Goal: Navigation & Orientation: Find specific page/section

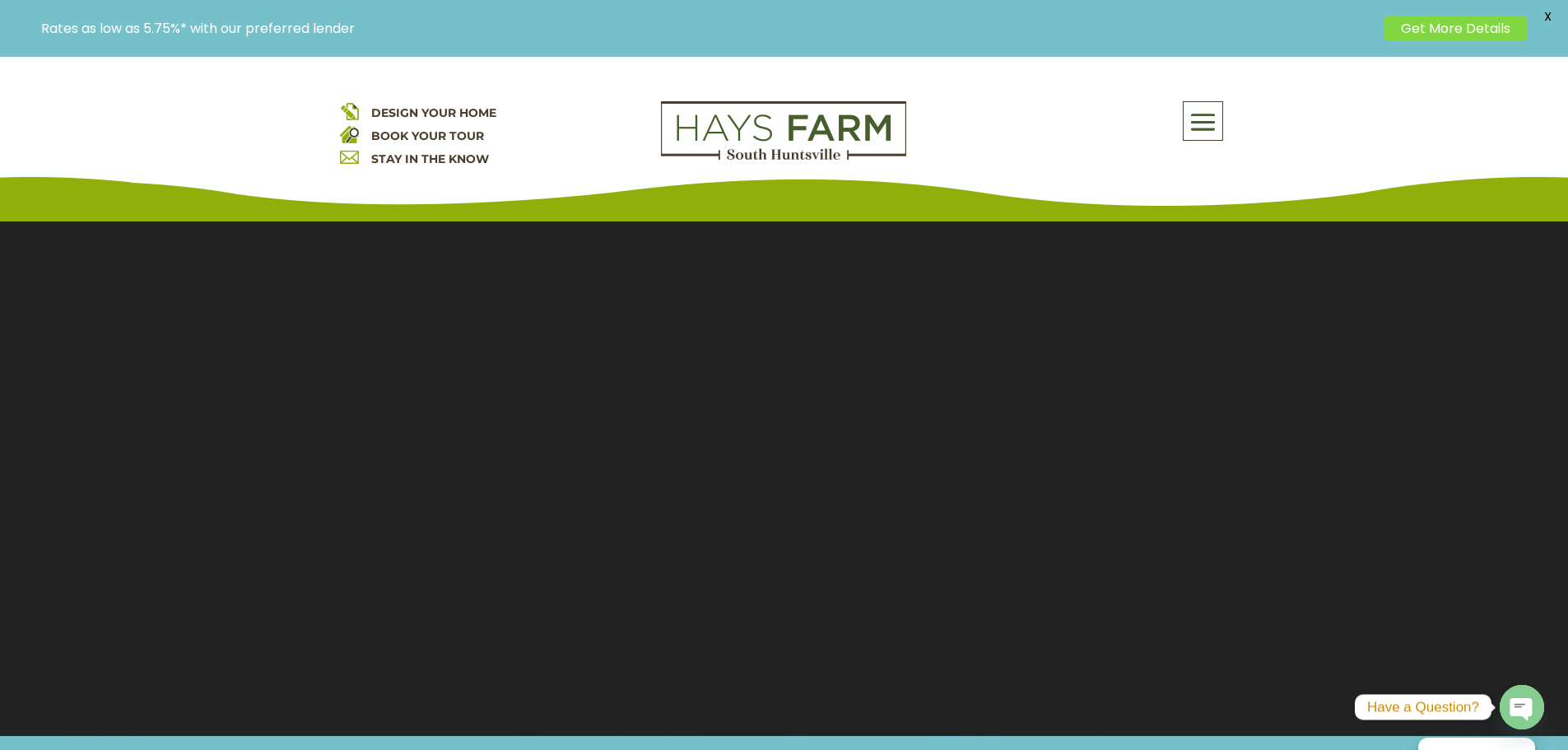
click at [1201, 115] on span at bounding box center [1203, 123] width 39 height 38
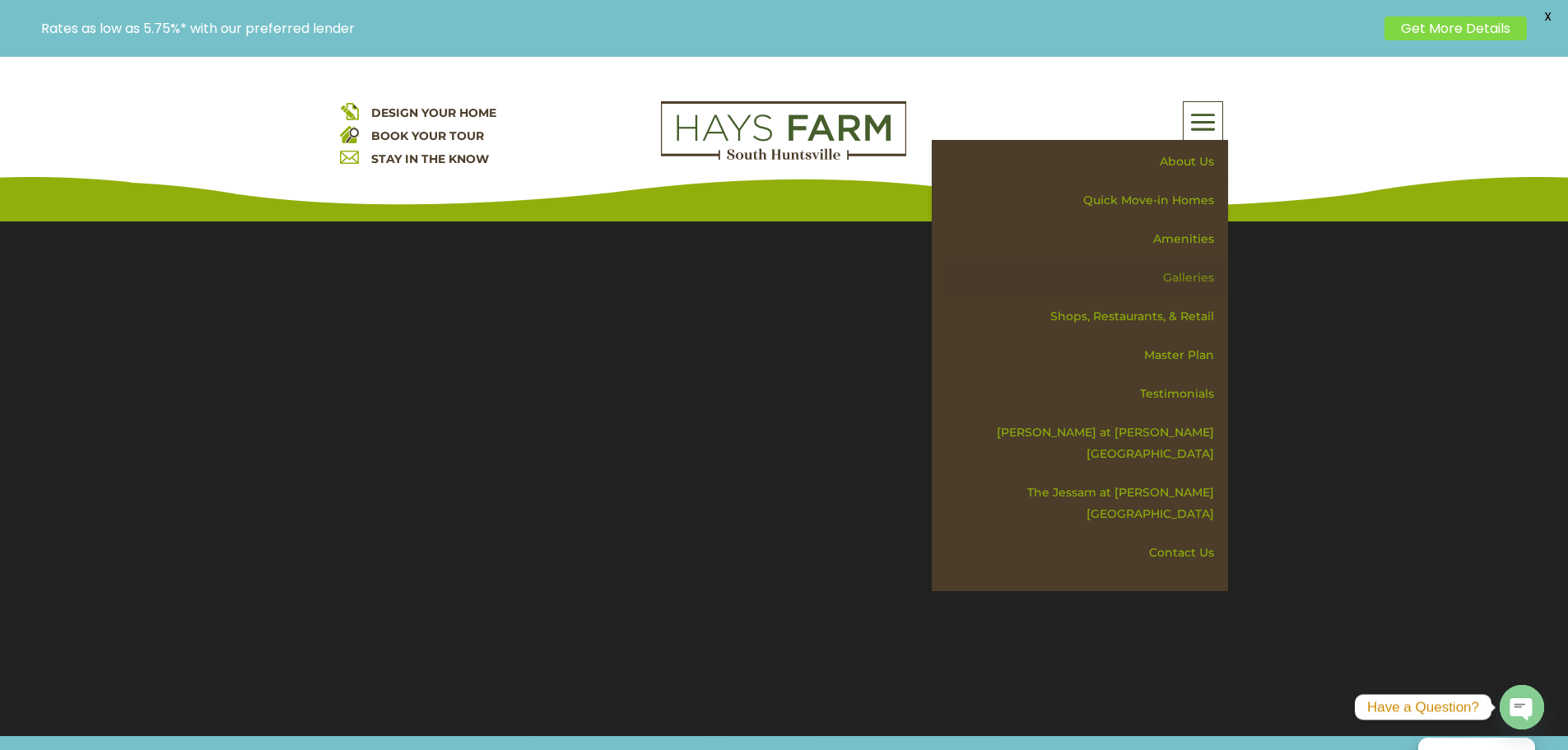
click at [1178, 270] on link "Galleries" at bounding box center [1086, 278] width 285 height 39
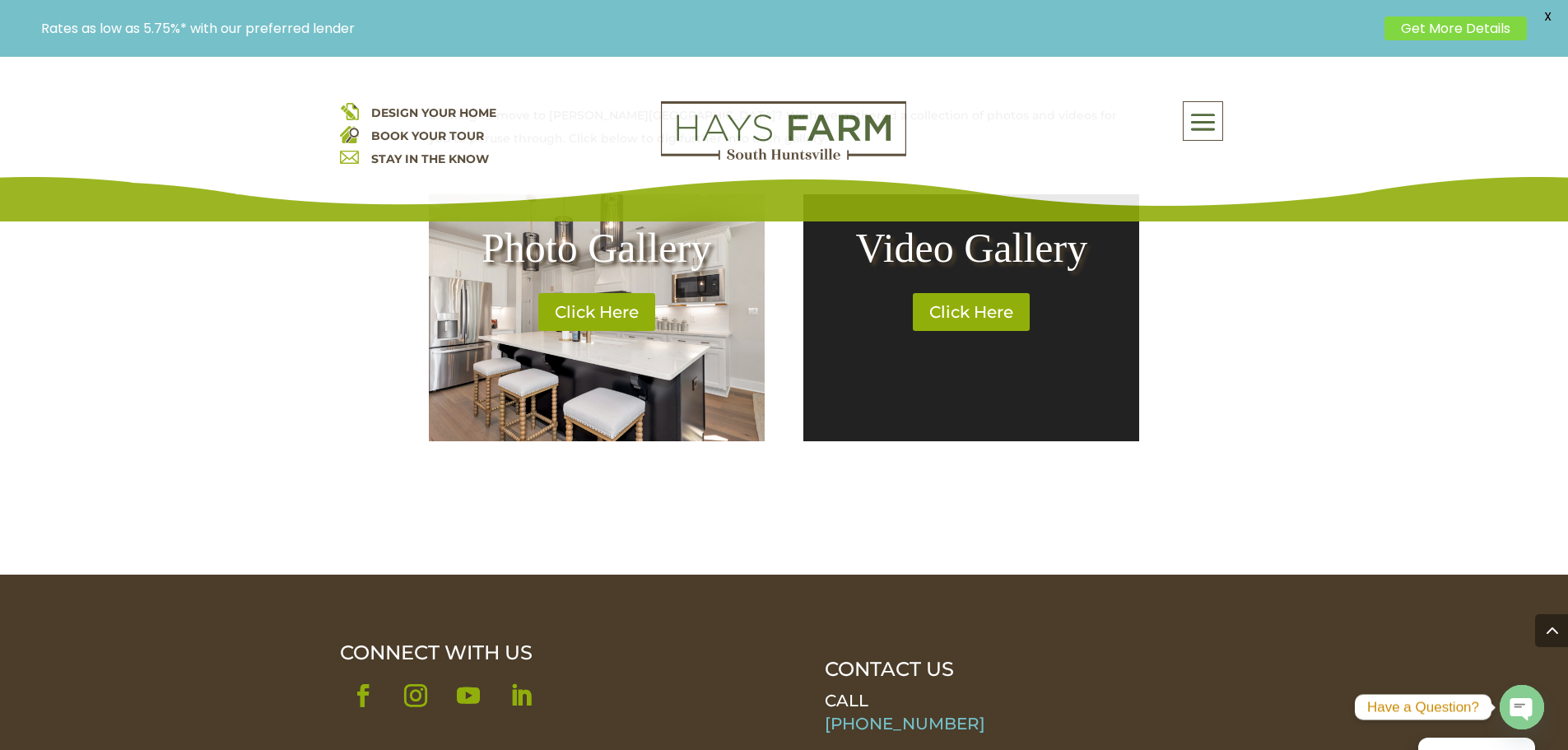
scroll to position [686, 0]
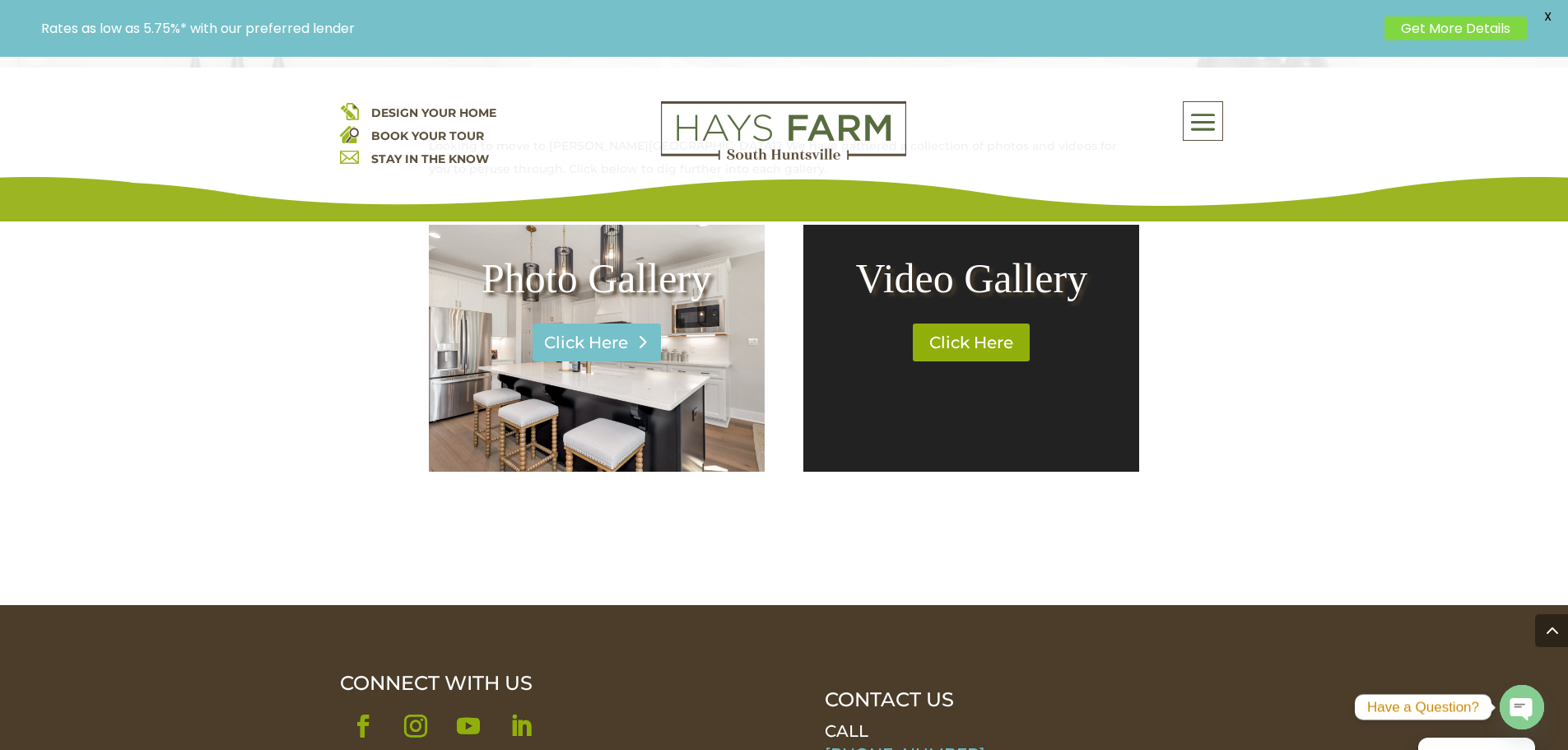
click at [594, 349] on link "Click Here" at bounding box center [597, 343] width 128 height 38
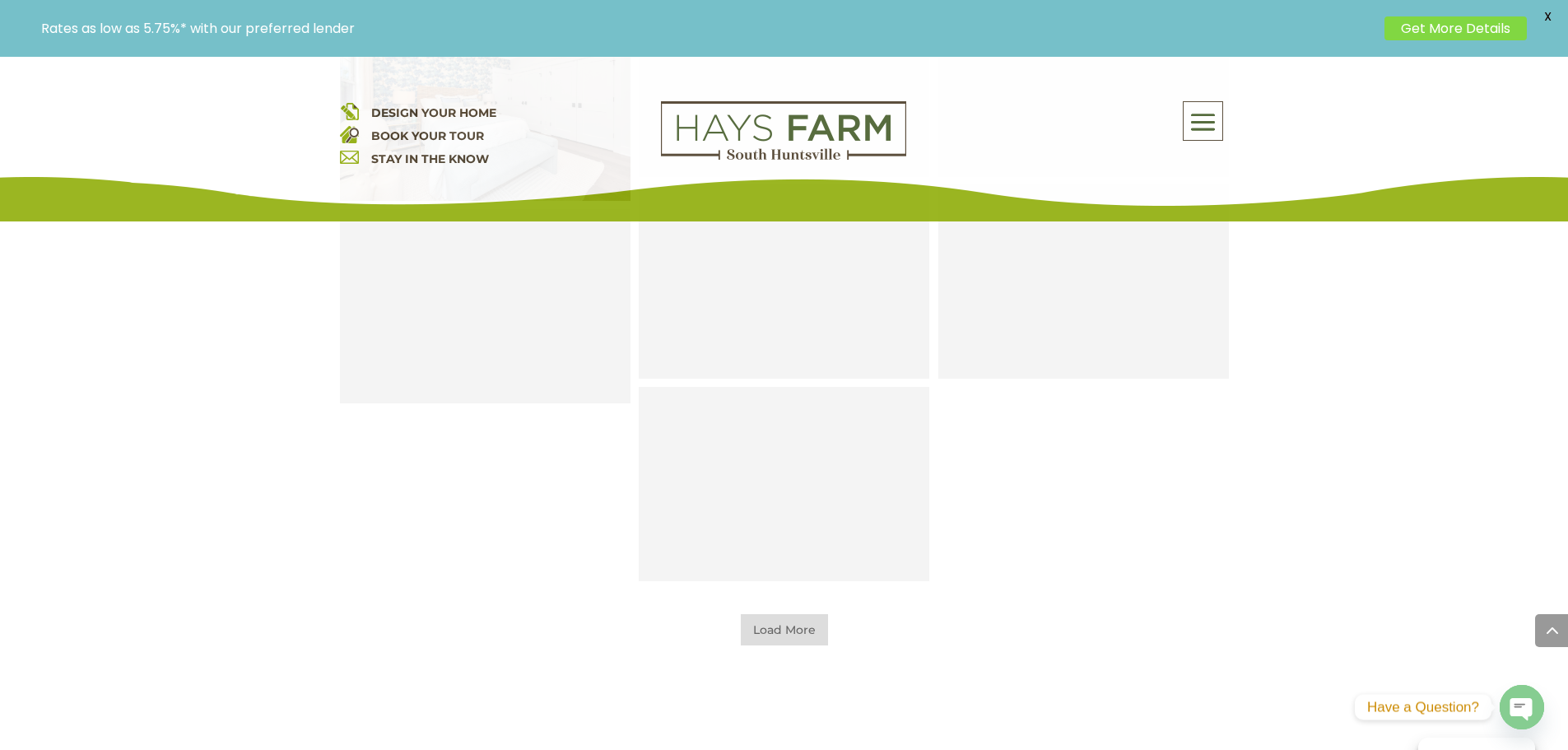
scroll to position [1098, 0]
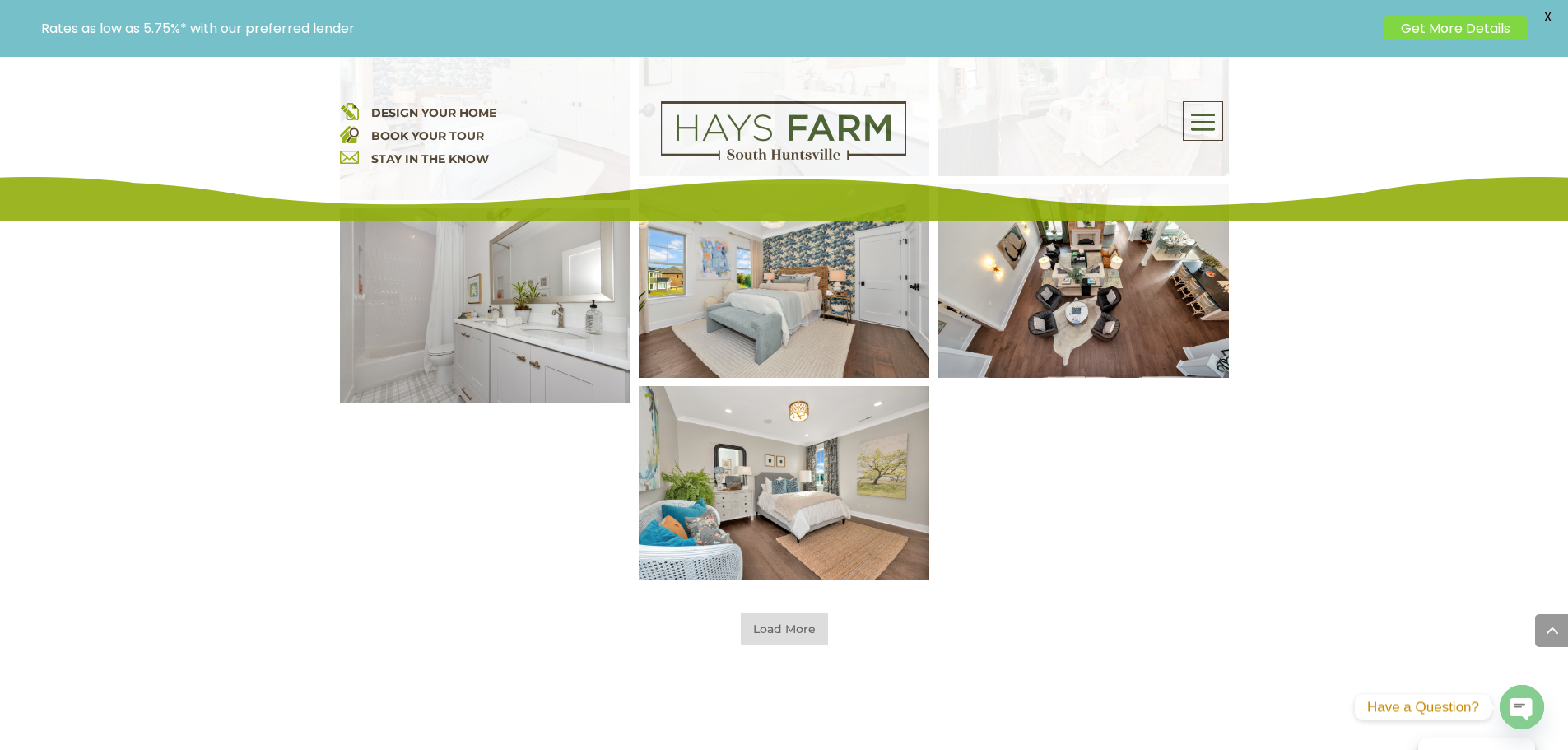
click at [794, 634] on span "Load More" at bounding box center [784, 629] width 88 height 31
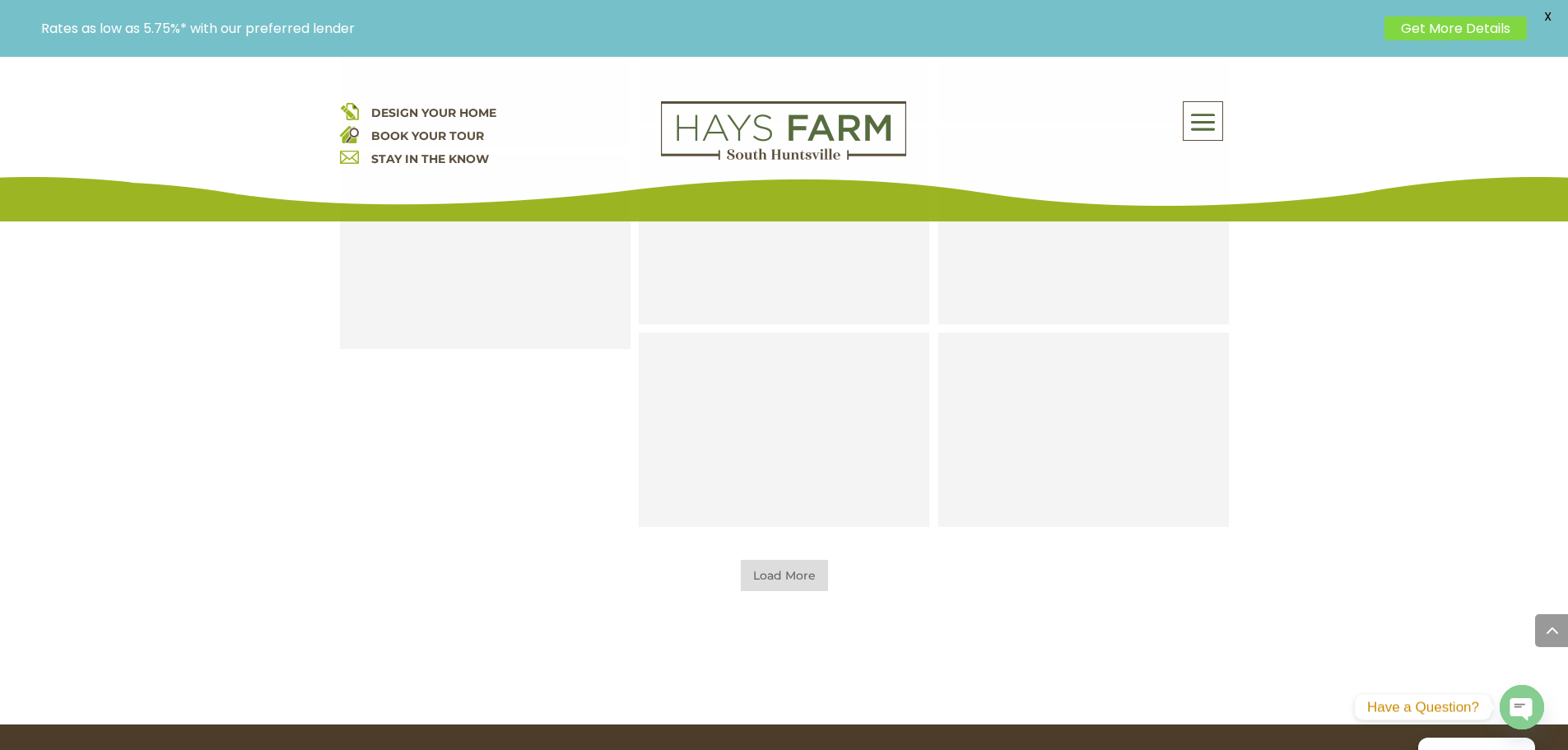
scroll to position [1785, 0]
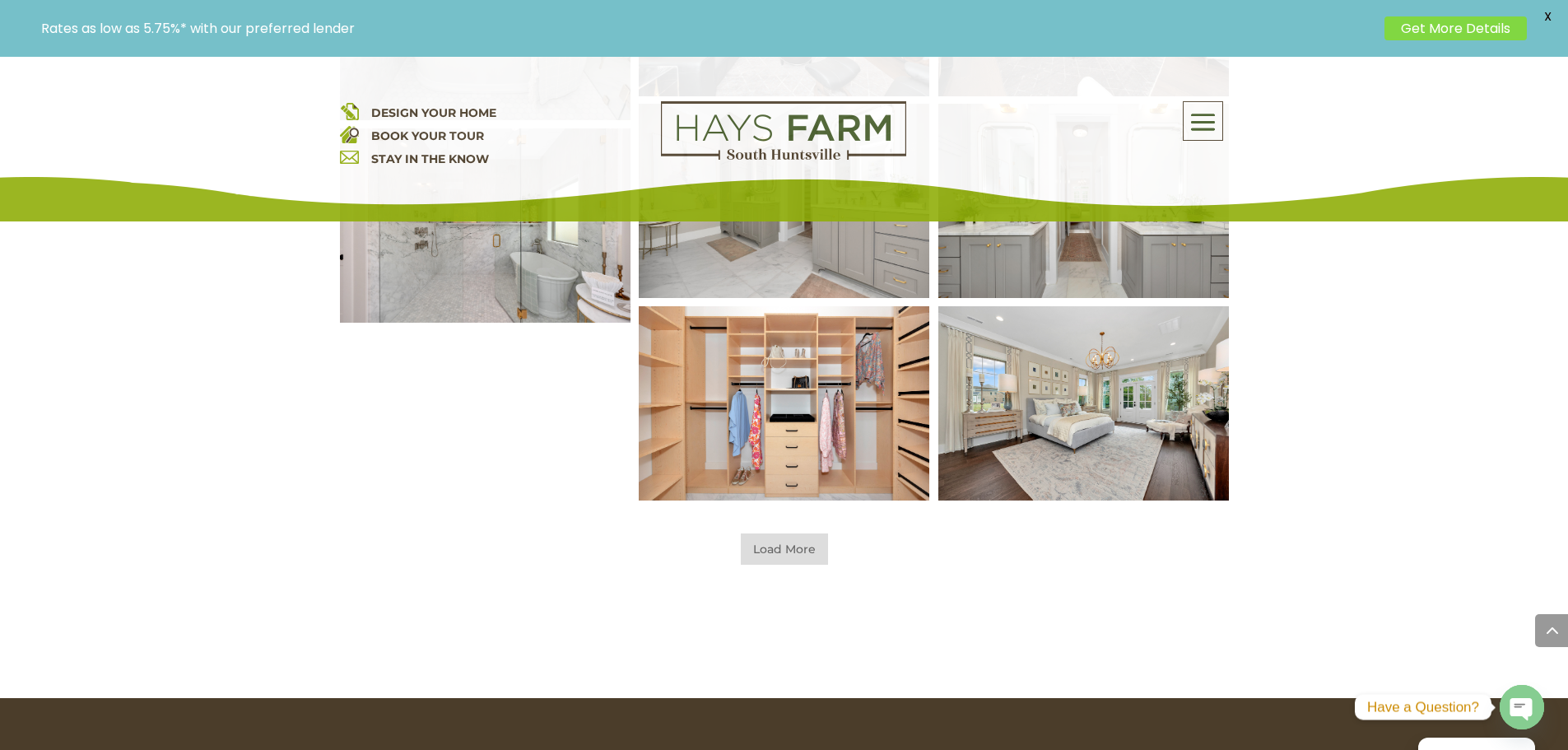
click at [796, 552] on span "Load More" at bounding box center [784, 549] width 88 height 31
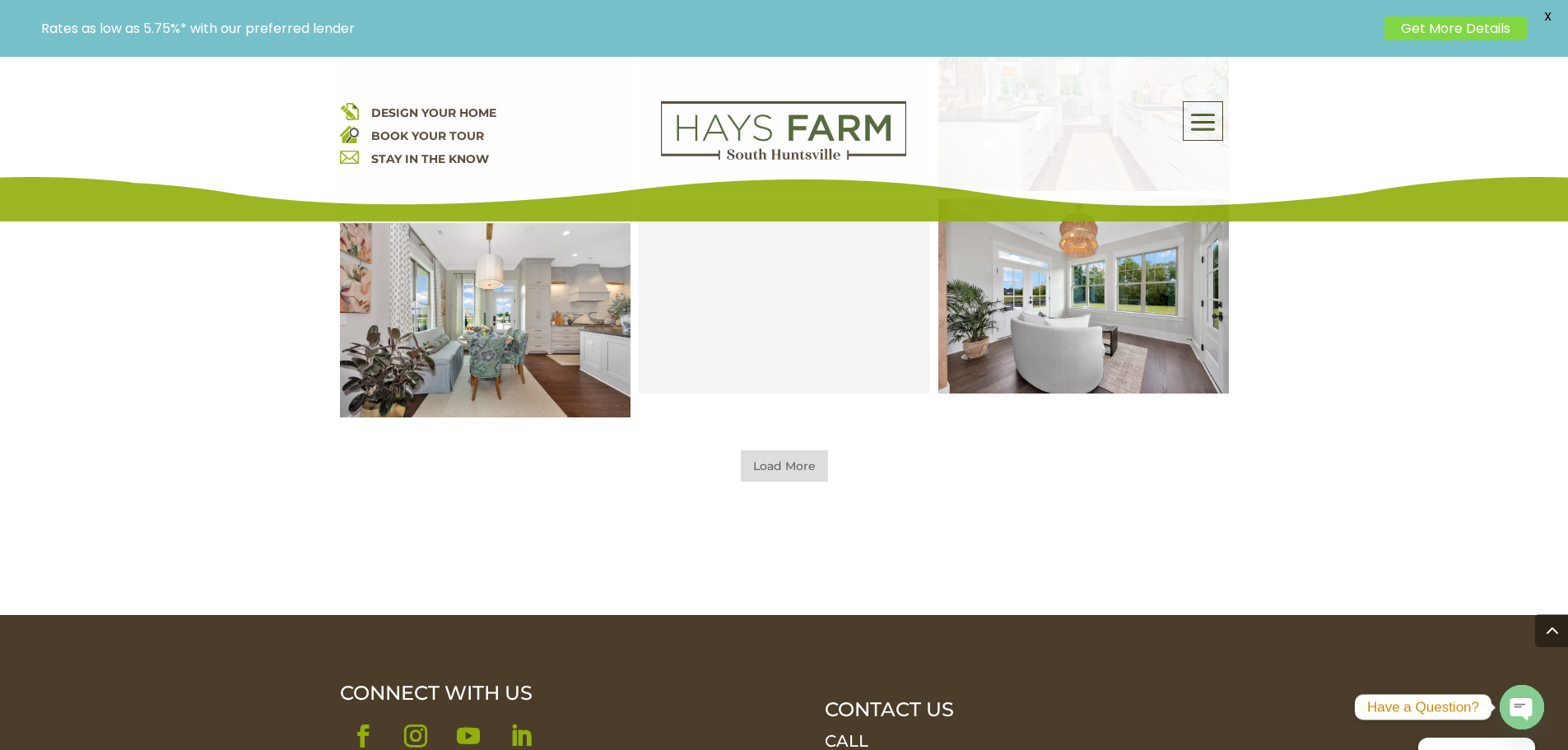
scroll to position [2609, 0]
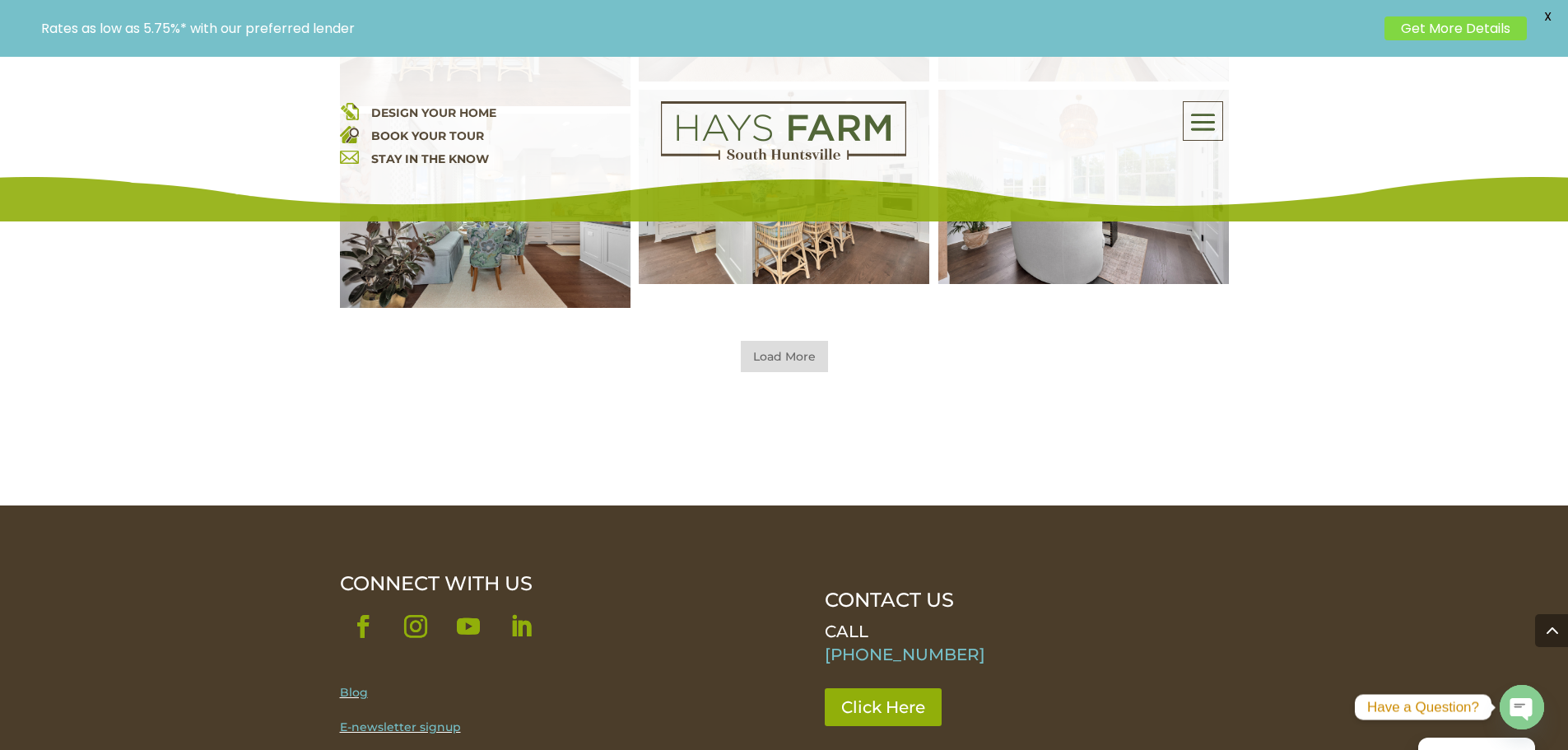
click at [766, 362] on span "Load More" at bounding box center [784, 357] width 88 height 31
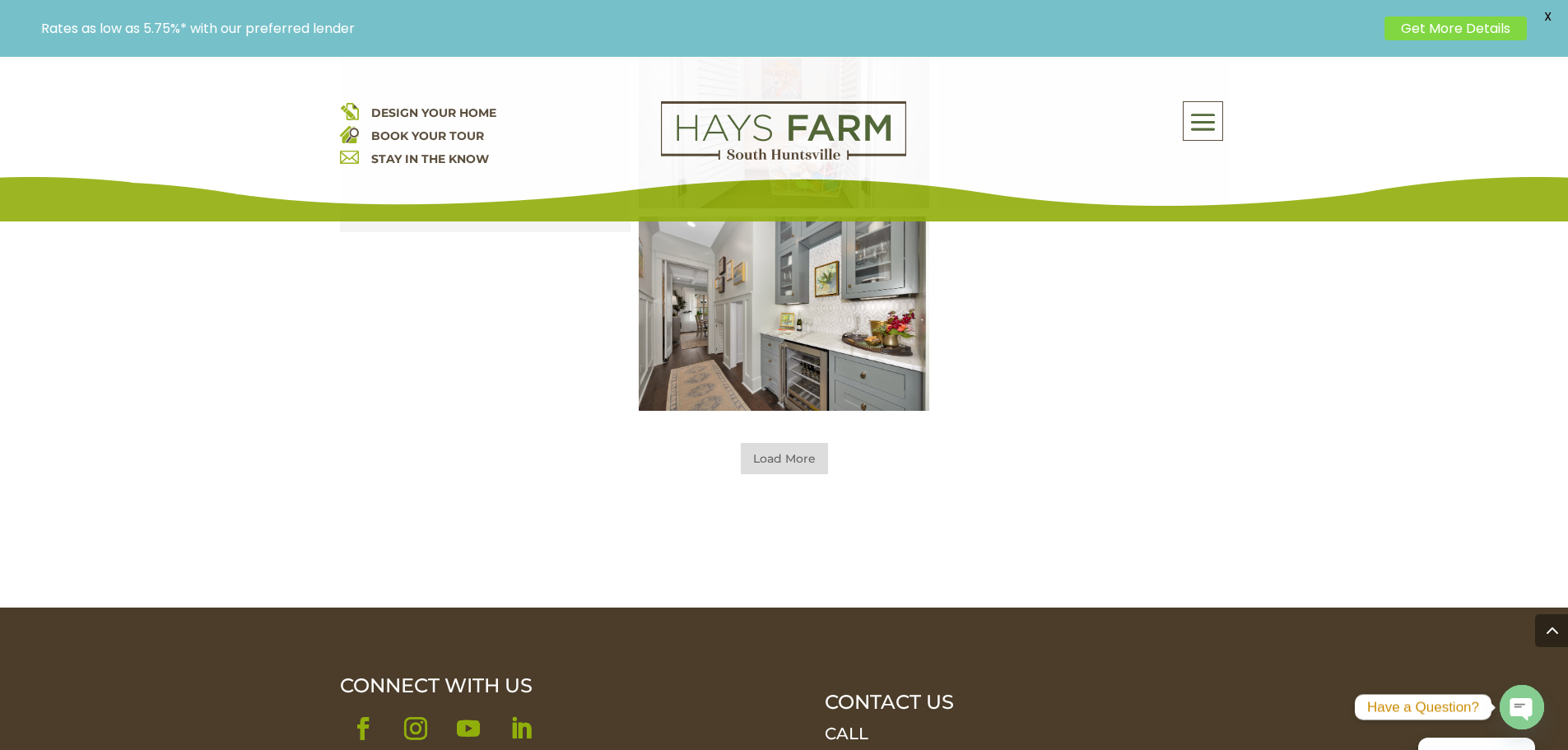
scroll to position [3294, 0]
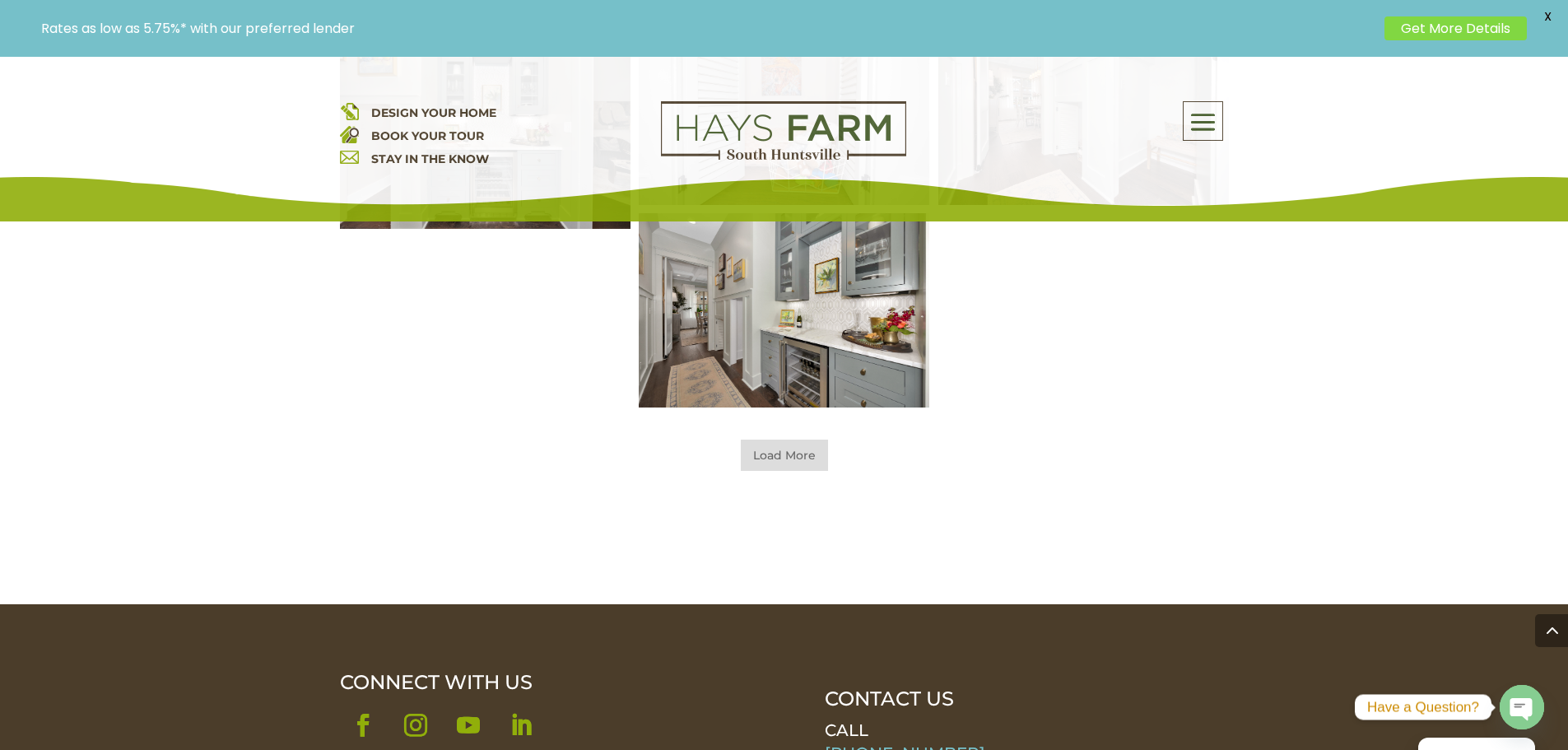
click at [791, 455] on span "Load More" at bounding box center [784, 456] width 88 height 31
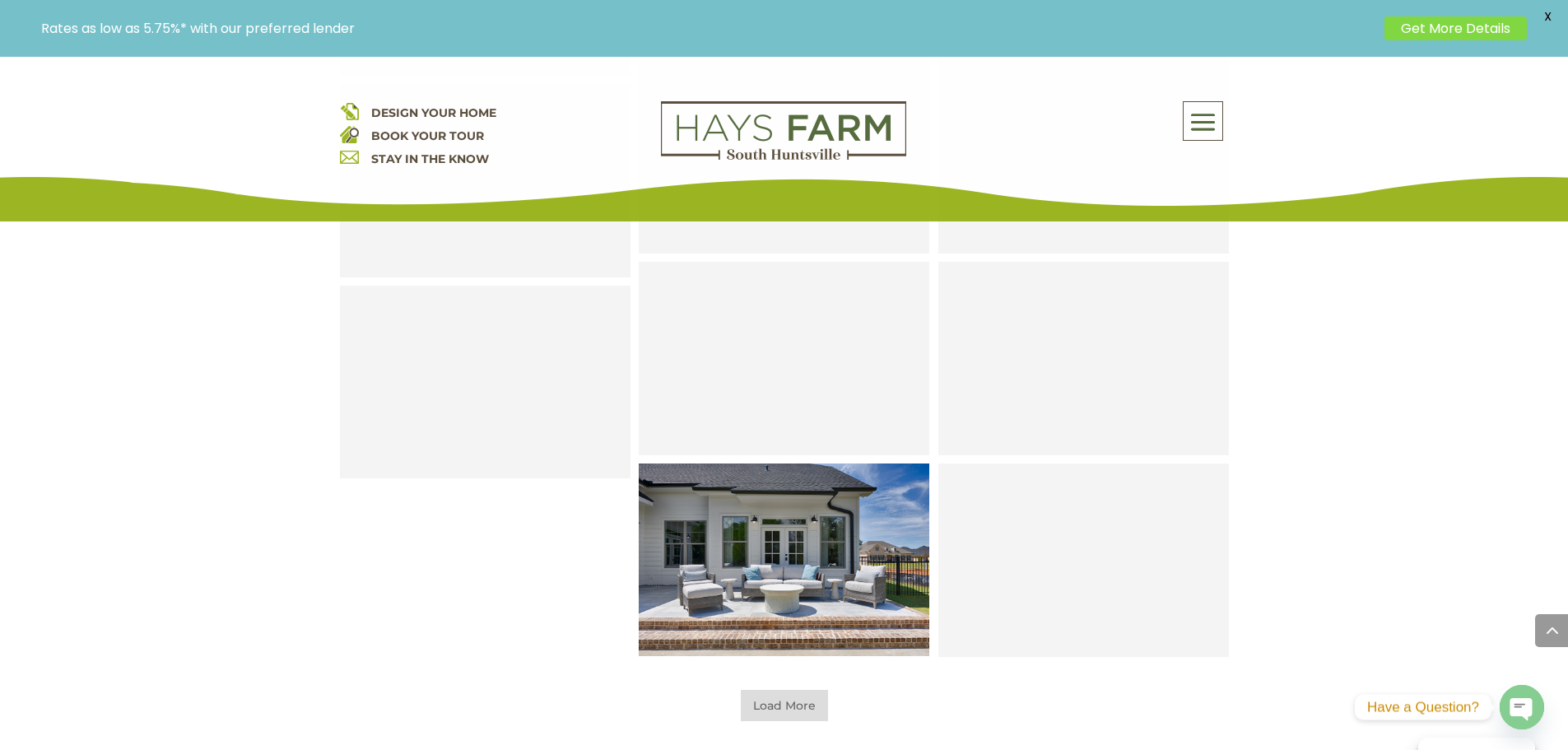
scroll to position [3707, 0]
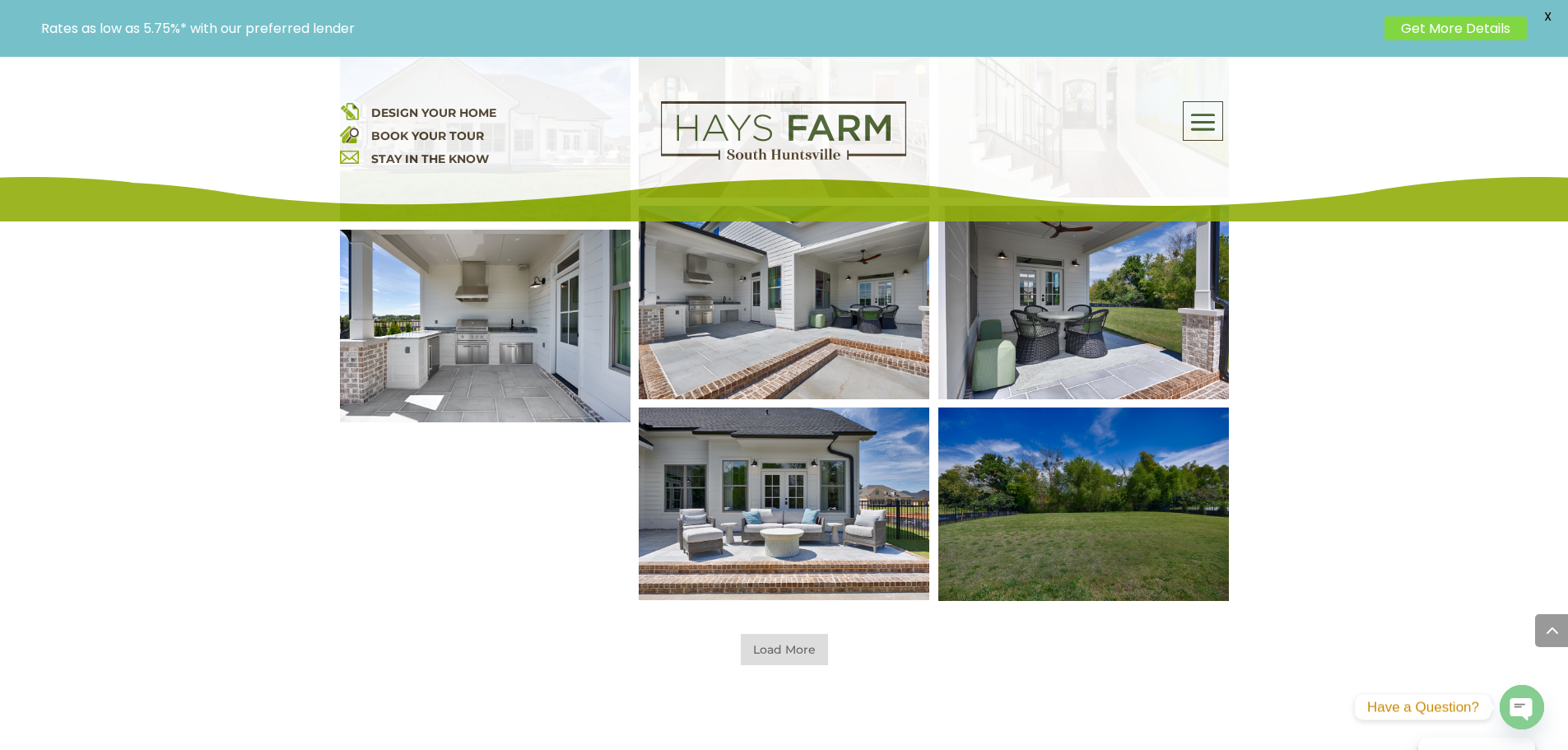
click at [788, 660] on span "Load More" at bounding box center [784, 650] width 88 height 31
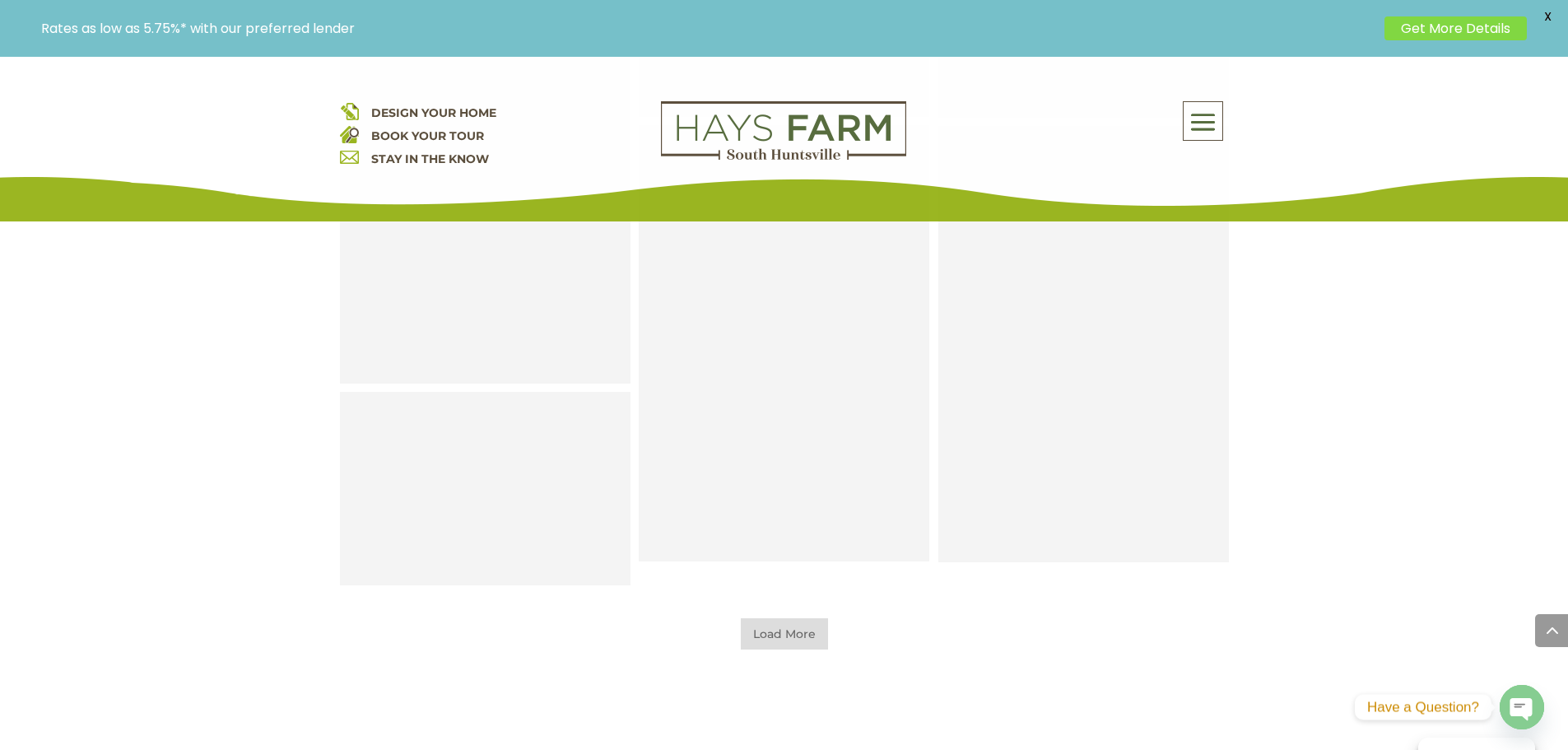
scroll to position [5216, 0]
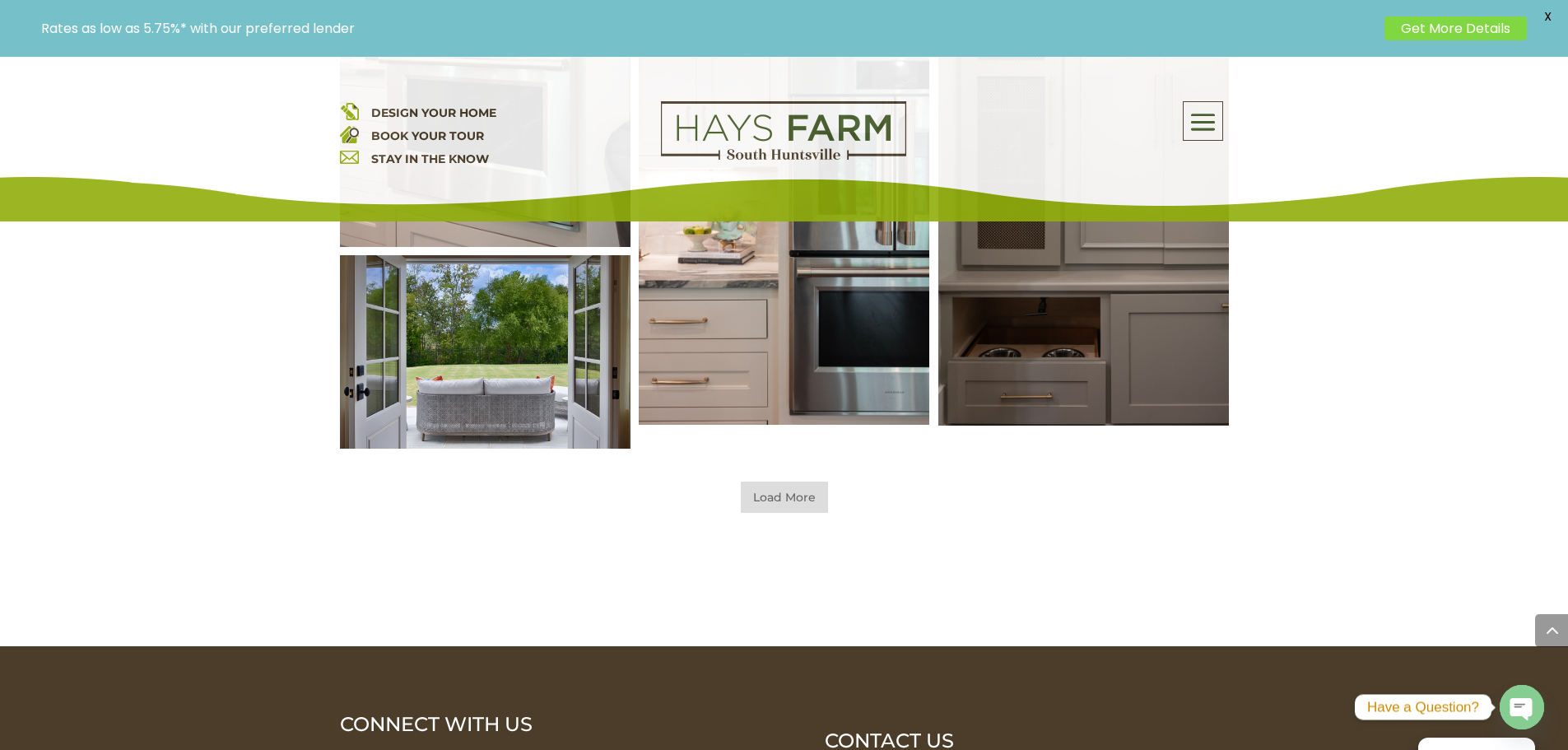
click at [771, 504] on span "Load More" at bounding box center [784, 497] width 88 height 31
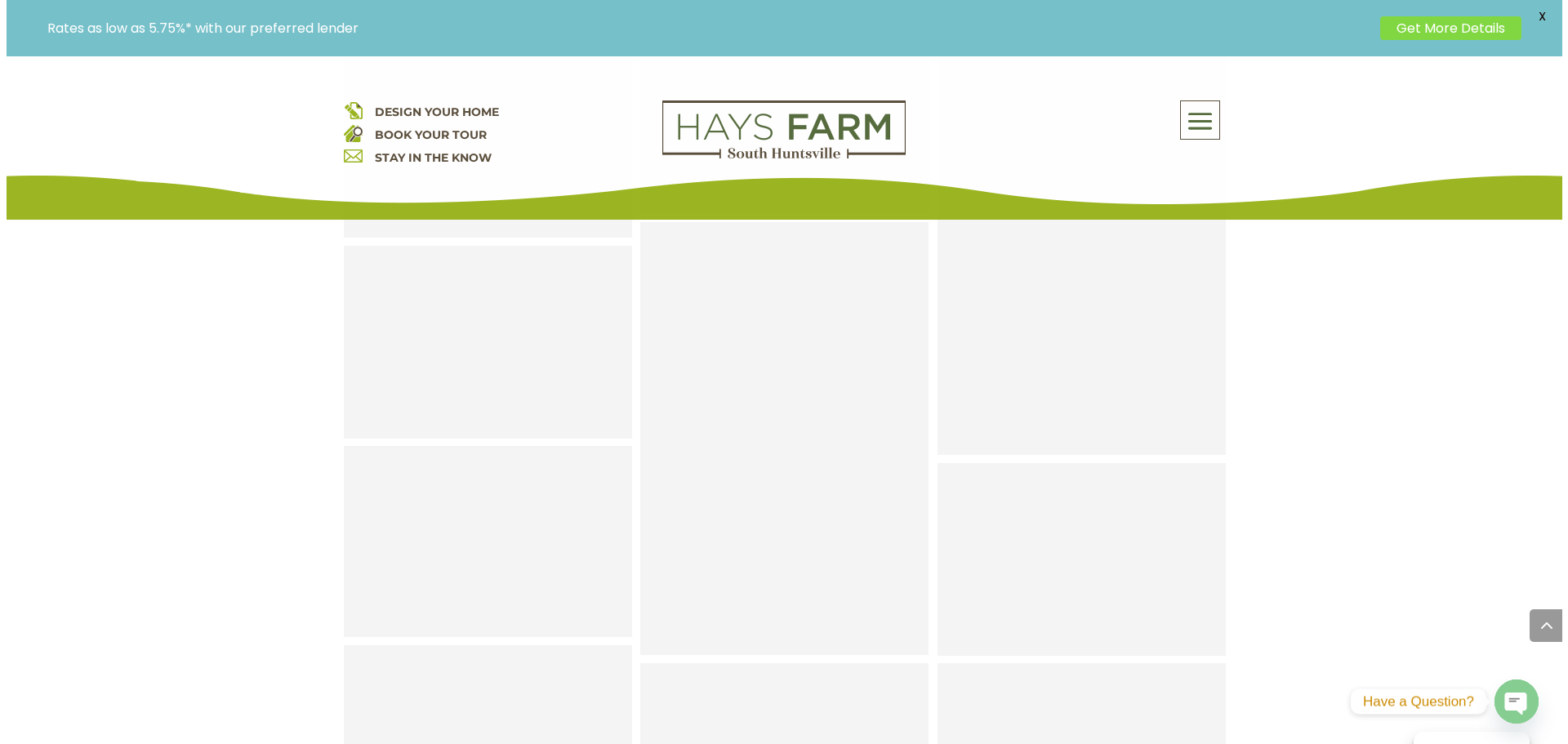
scroll to position [5720, 0]
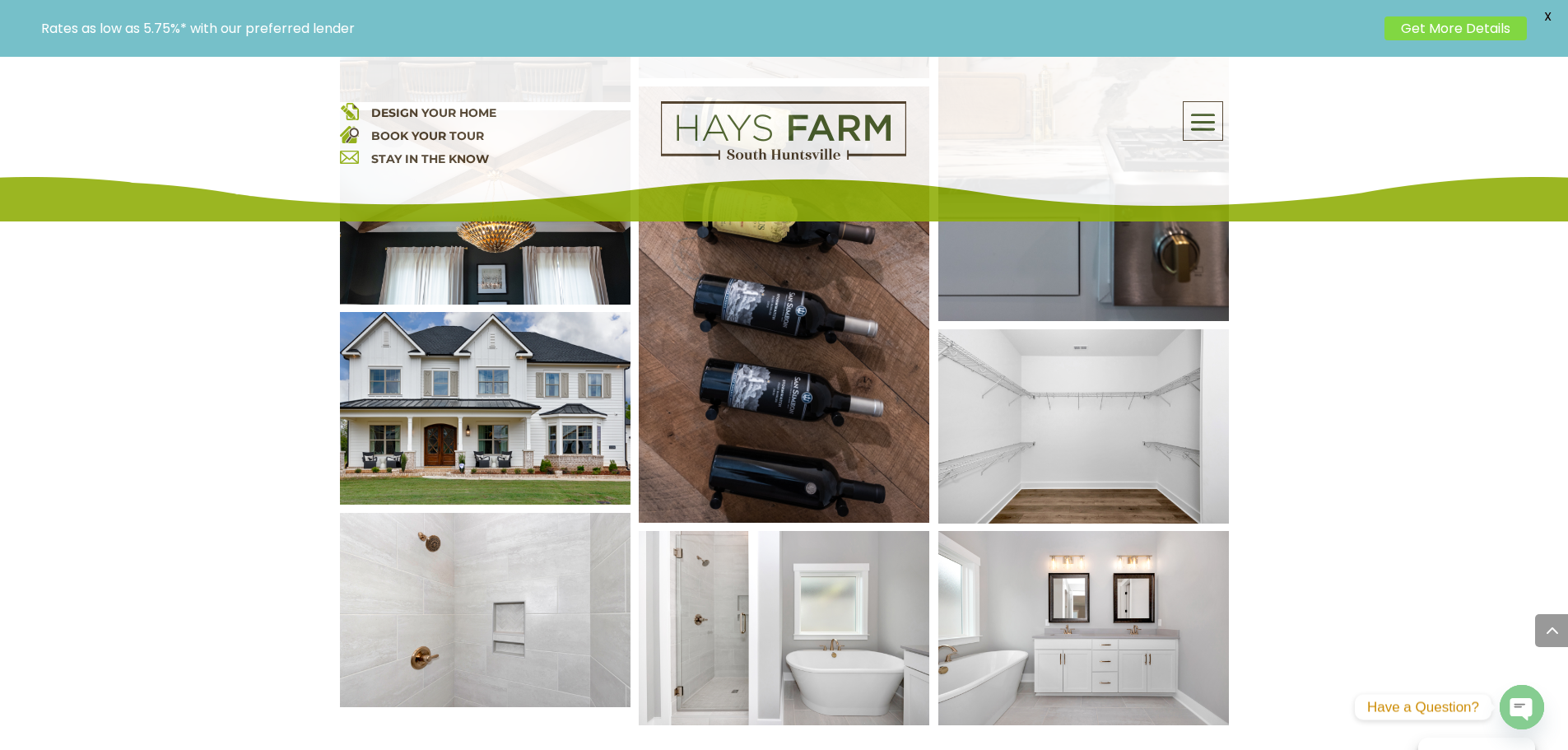
click at [491, 412] on img at bounding box center [485, 409] width 349 height 232
